Goal: Find specific page/section: Find specific page/section

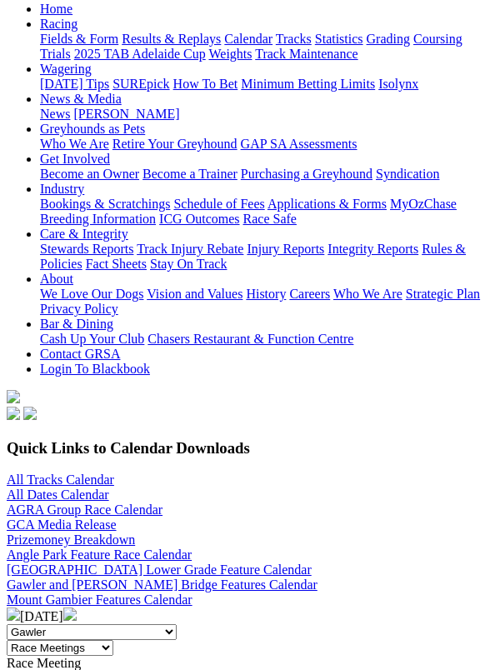
scroll to position [178, 0]
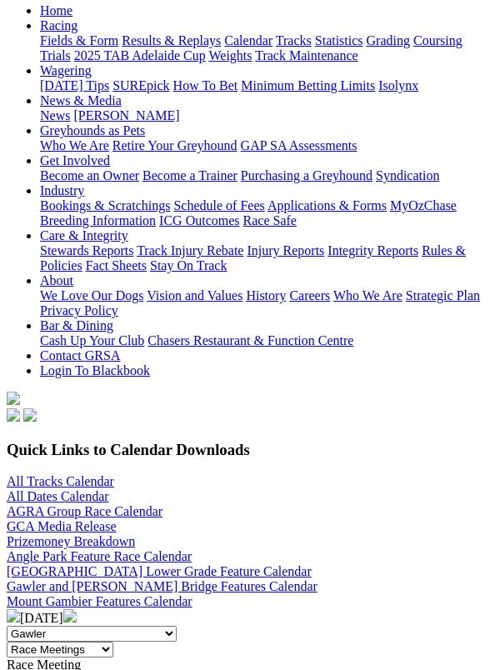
click at [77, 609] on img at bounding box center [69, 615] width 13 height 13
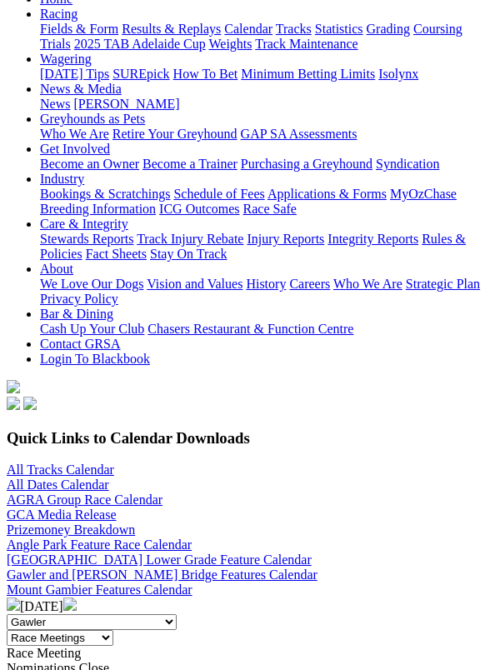
scroll to position [248, 0]
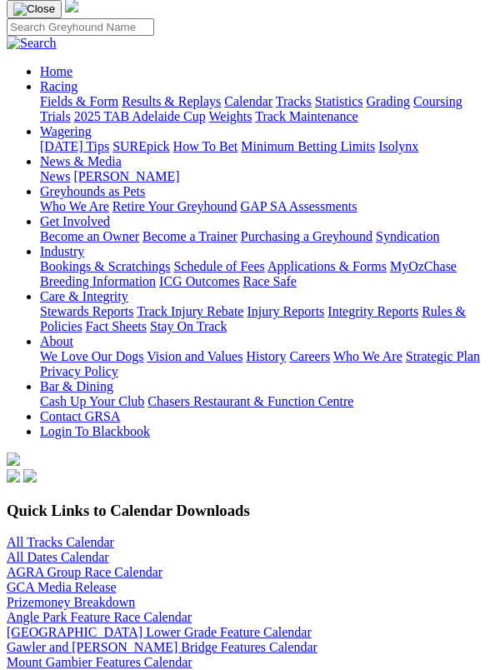
scroll to position [120, 0]
